Goal: Learn about a topic: Learn about a topic

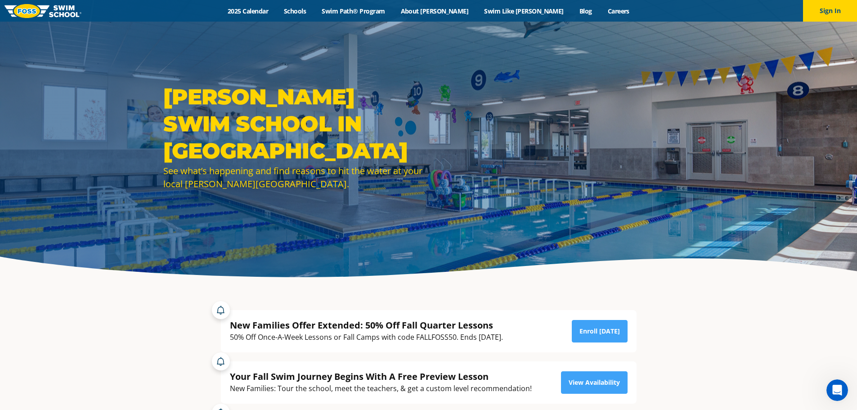
drag, startPoint x: 935, startPoint y: 19, endPoint x: 686, endPoint y: 13, distance: 248.4
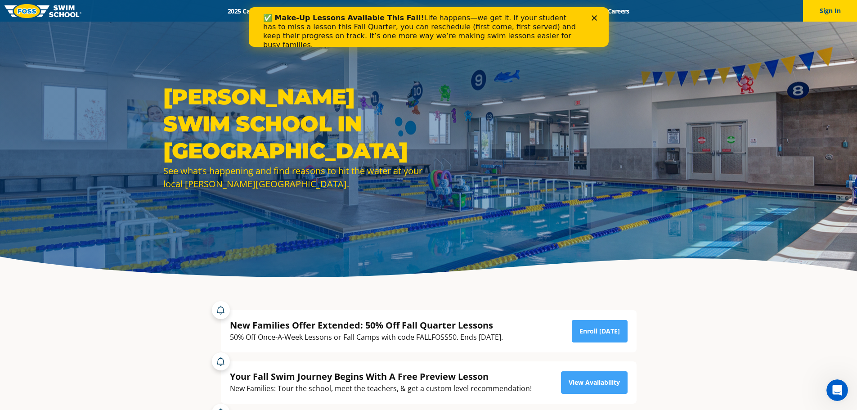
click at [593, 19] on icon "Close" at bounding box center [593, 17] width 5 height 5
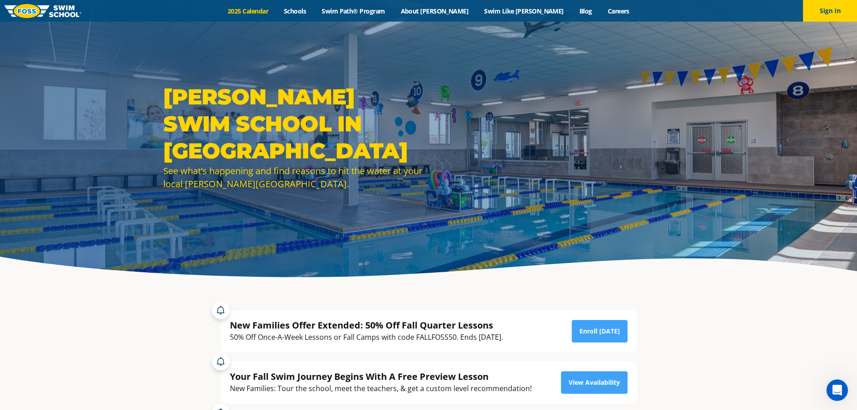
click at [275, 9] on link "2025 Calendar" at bounding box center [248, 11] width 56 height 9
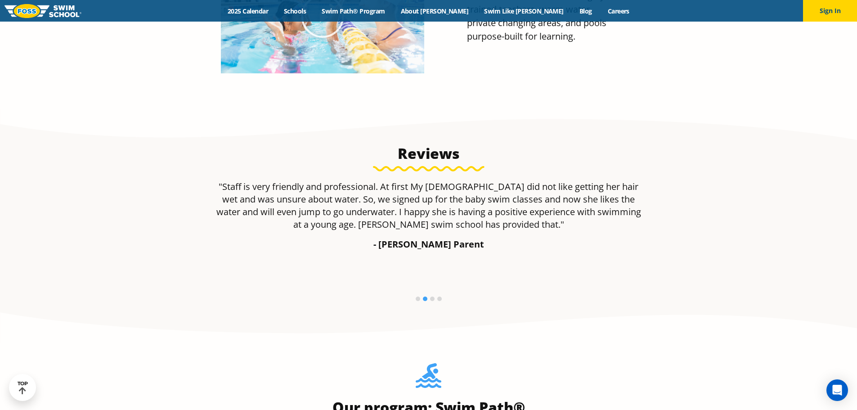
scroll to position [450, 0]
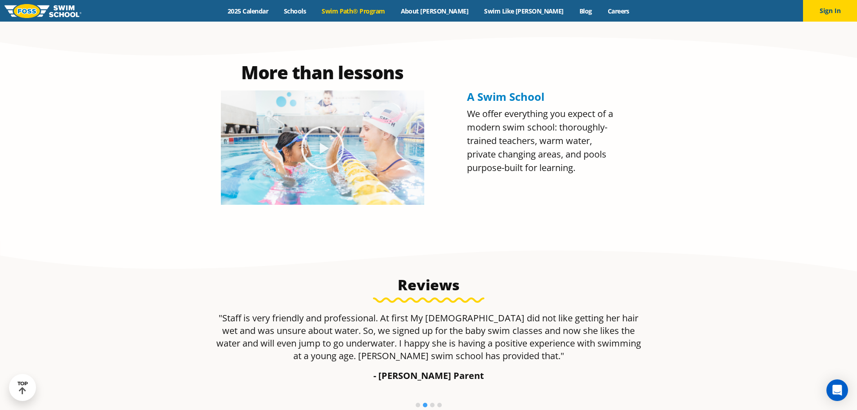
click at [387, 8] on link "Swim Path® Program" at bounding box center [353, 11] width 79 height 9
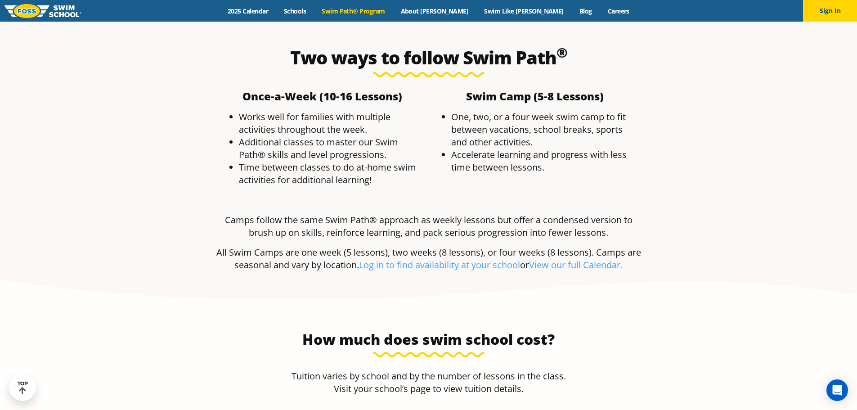
scroll to position [1530, 0]
